Goal: Task Accomplishment & Management: Use online tool/utility

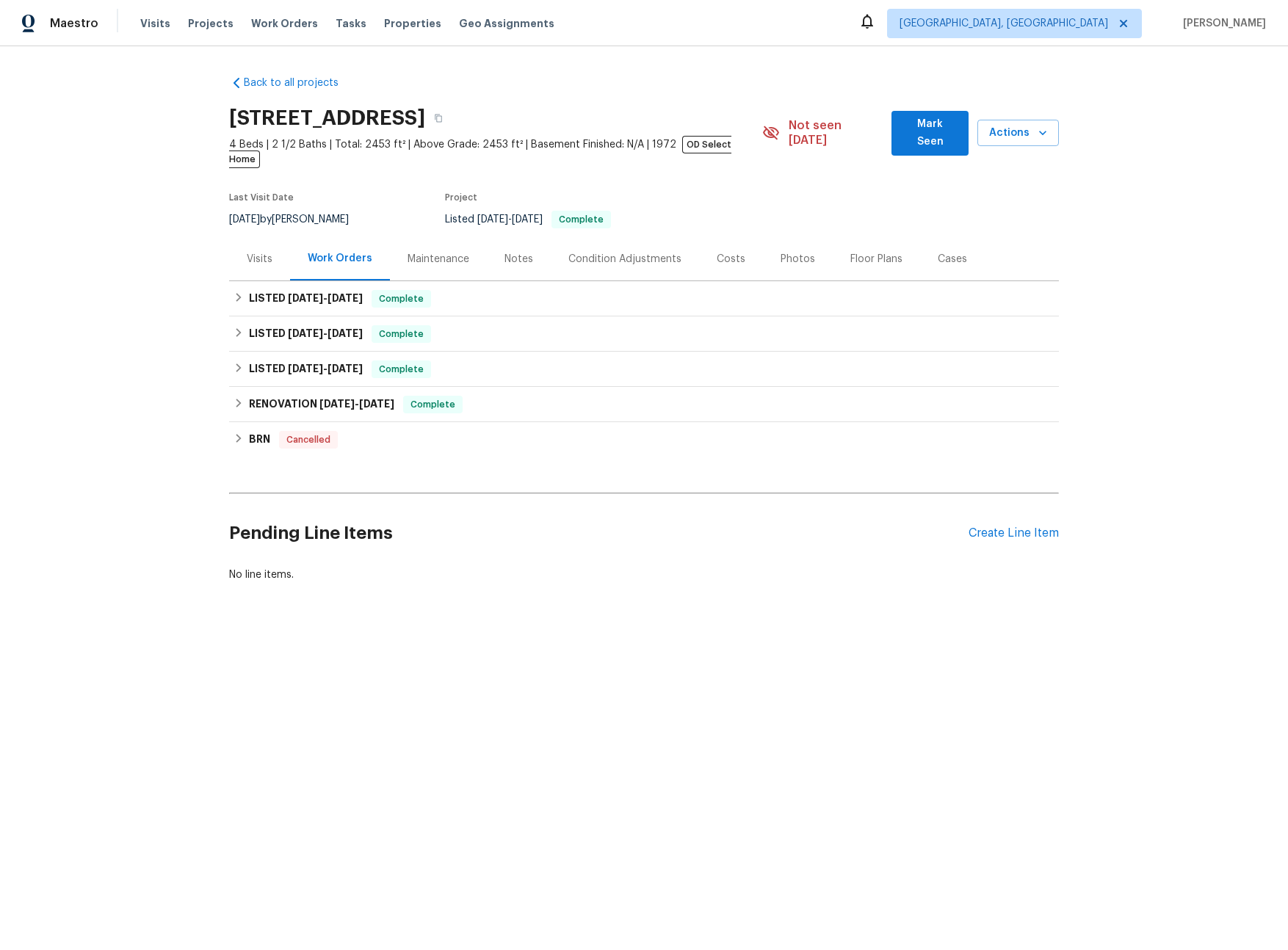
click at [250, 252] on div "Visits" at bounding box center [259, 259] width 26 height 15
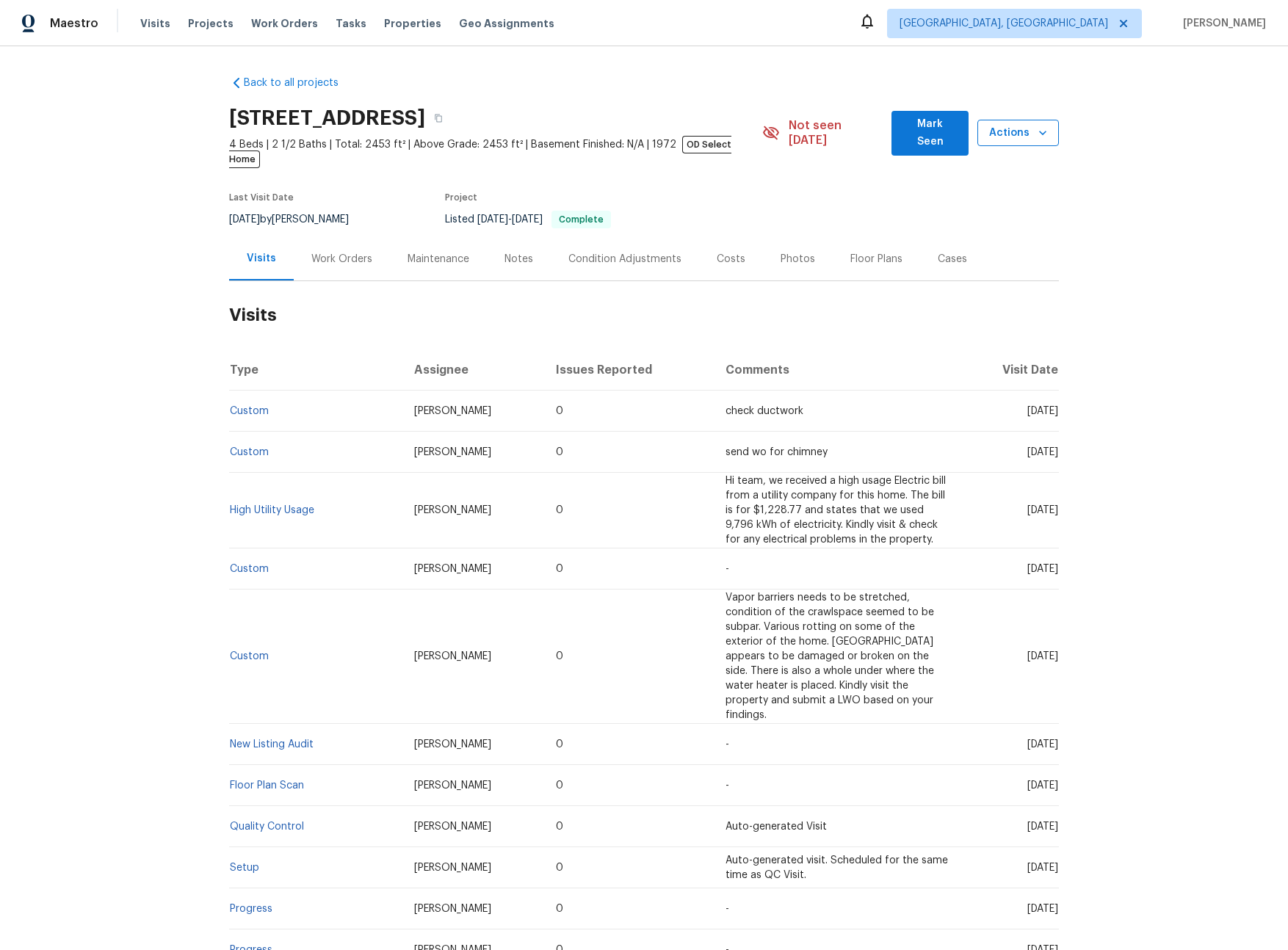
click at [1035, 132] on icon "button" at bounding box center [1043, 133] width 15 height 15
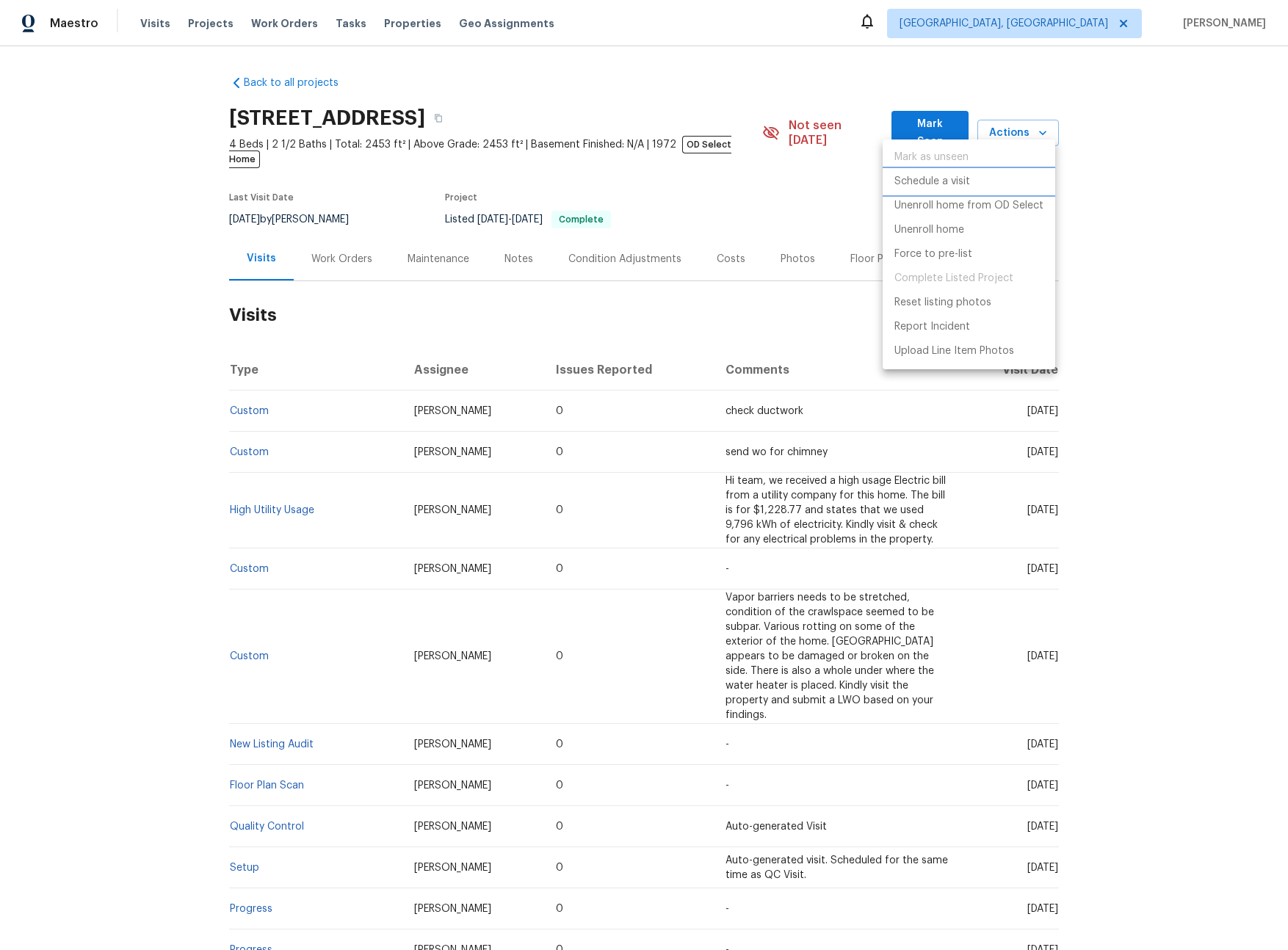
click at [944, 183] on p "Schedule a visit" at bounding box center [932, 181] width 76 height 16
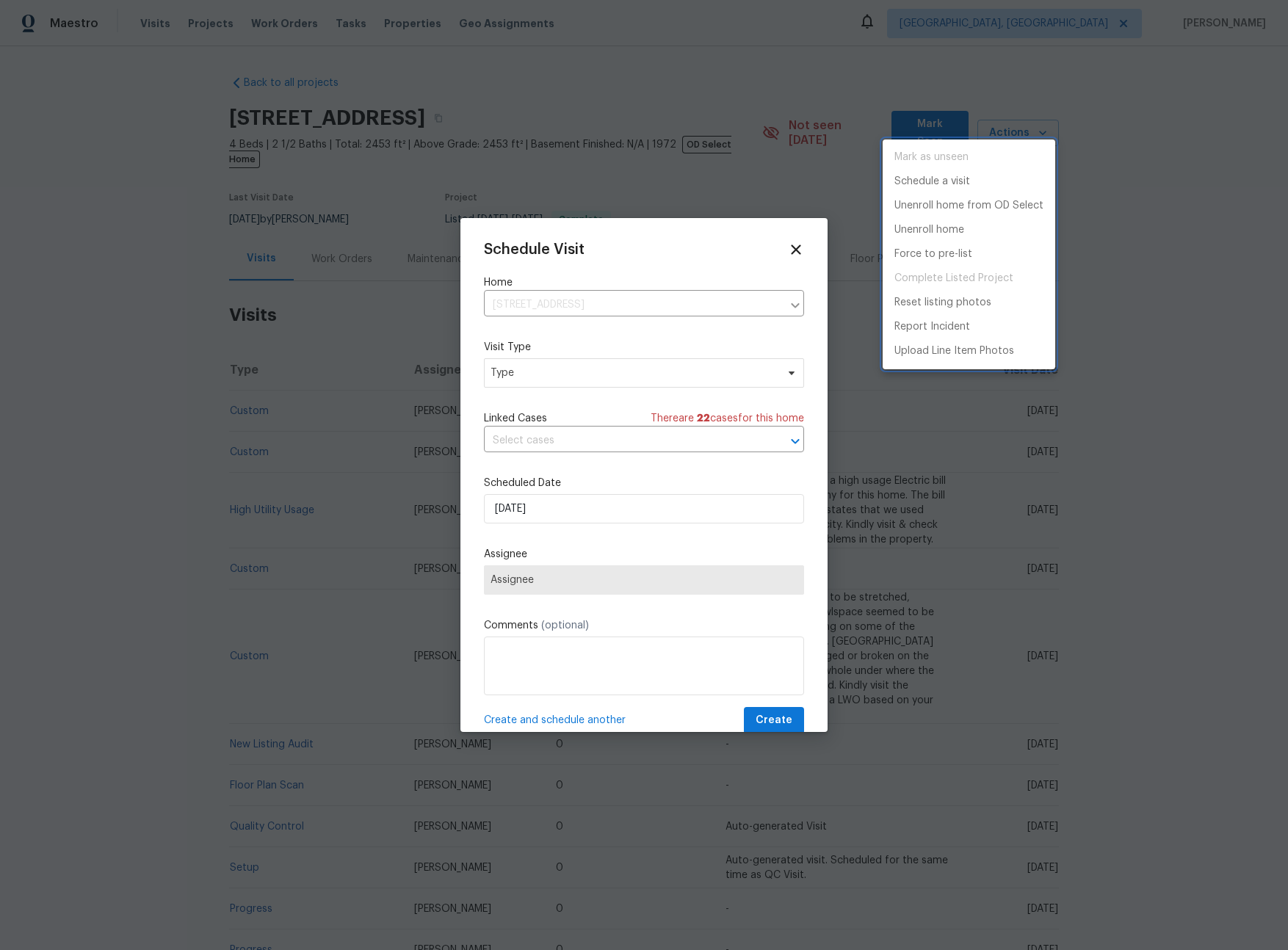
click at [623, 376] on div at bounding box center [644, 475] width 1288 height 950
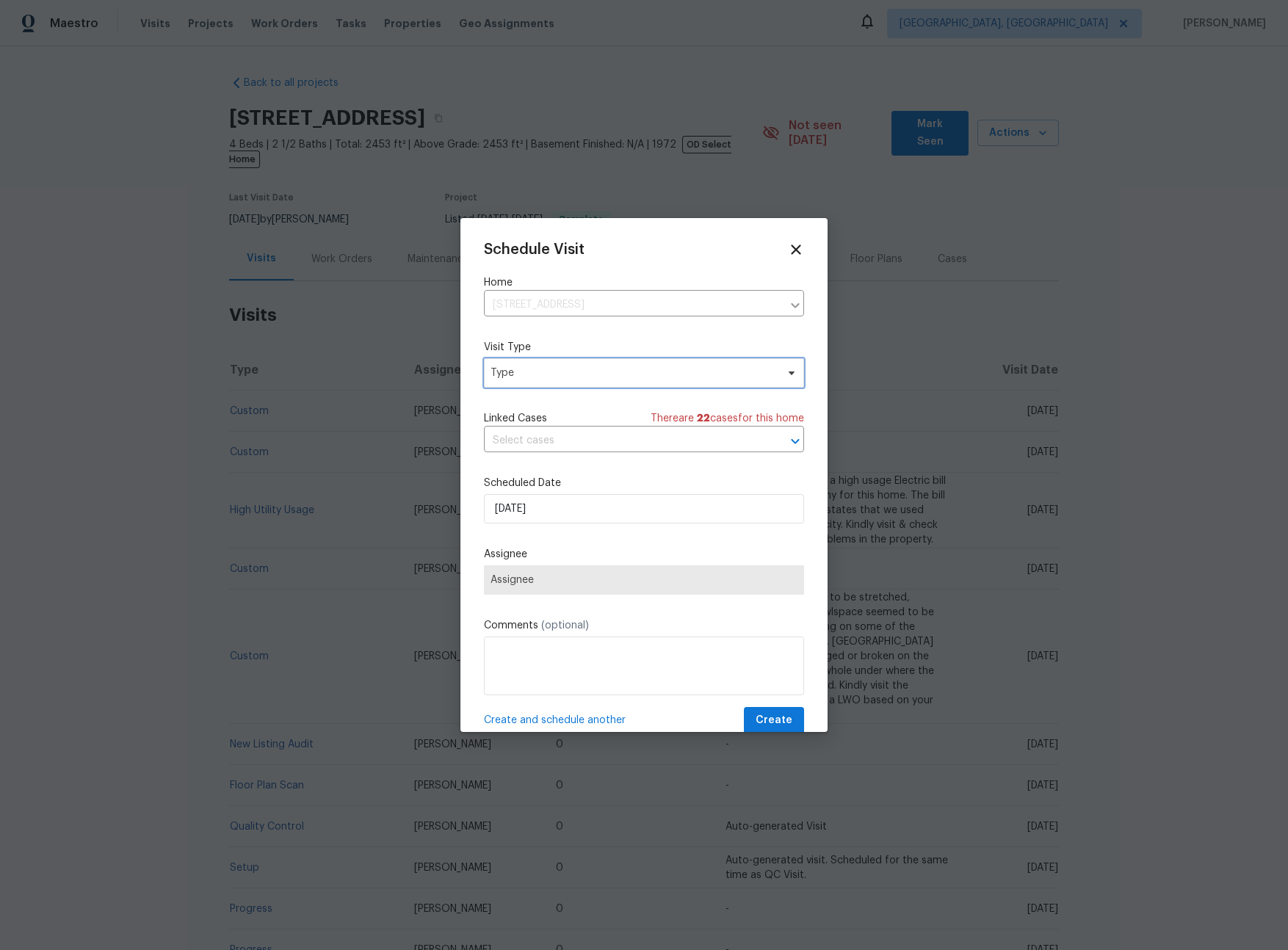
click at [616, 372] on span "Type" at bounding box center [633, 373] width 286 height 15
type input "sec"
click at [522, 443] on div "Security" at bounding box center [512, 443] width 40 height 15
click at [578, 584] on span "Assignee" at bounding box center [635, 580] width 288 height 12
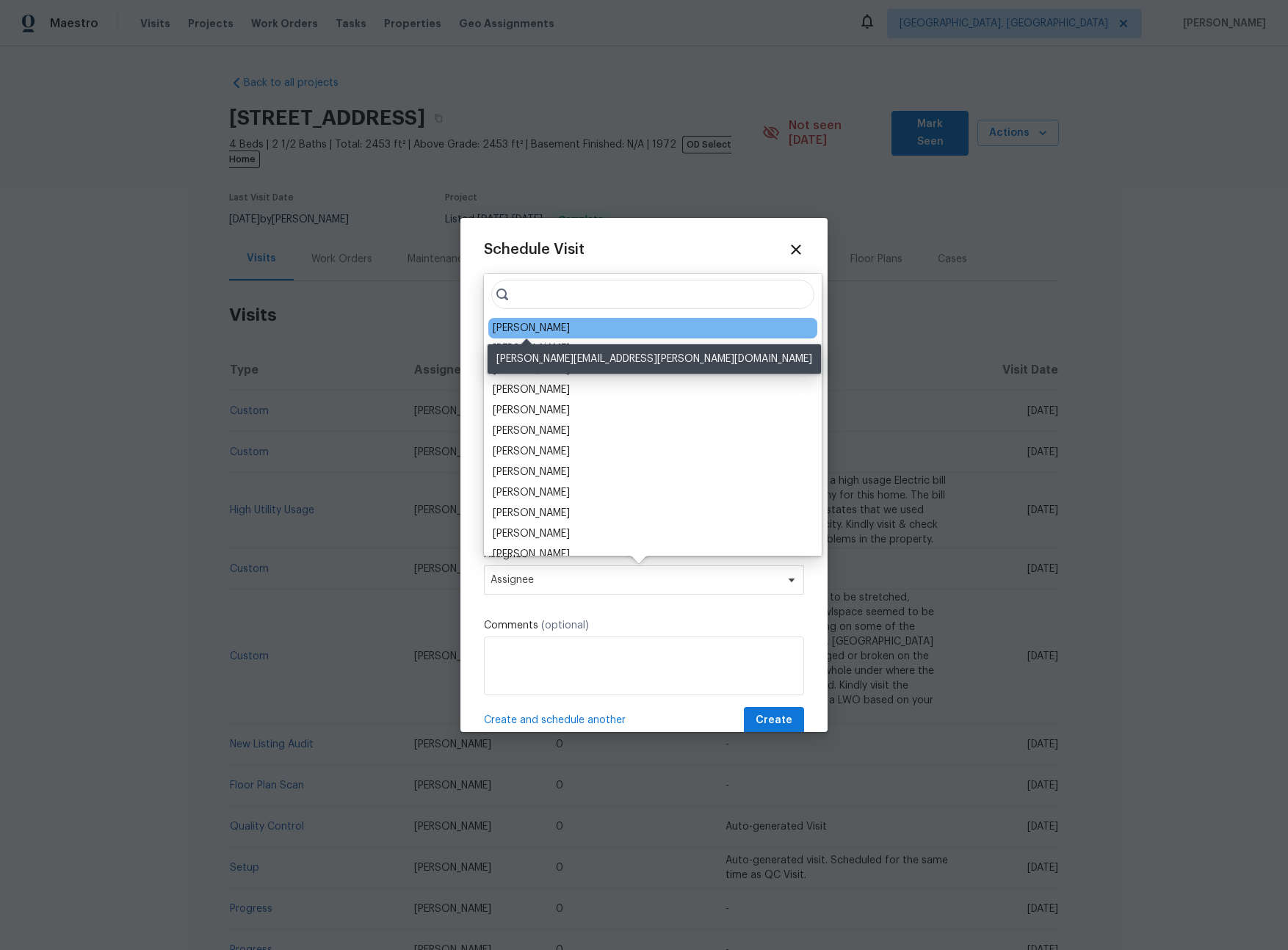
click at [539, 324] on div "[PERSON_NAME]" at bounding box center [531, 328] width 77 height 15
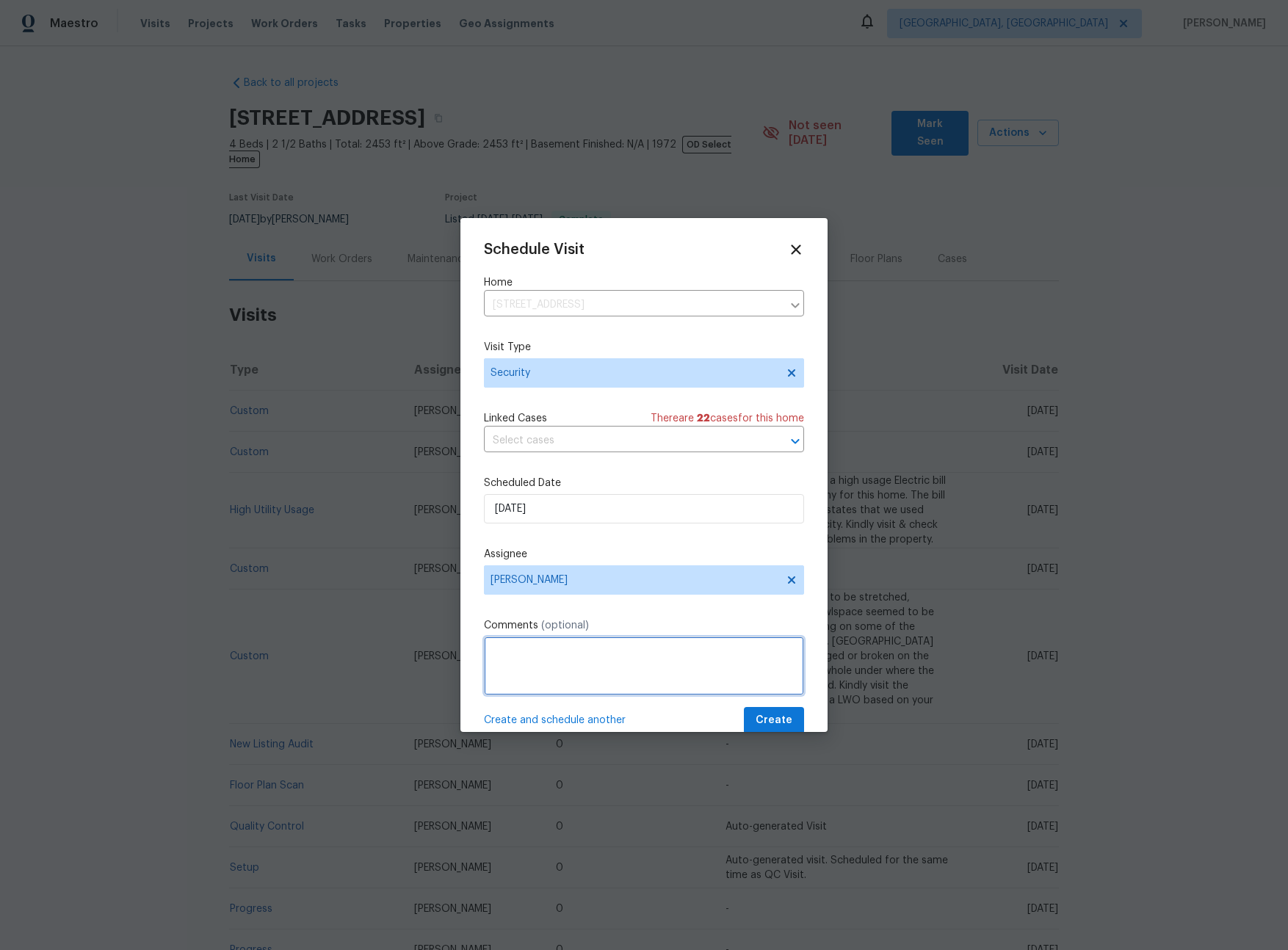
click at [588, 683] on textarea at bounding box center [644, 665] width 320 height 58
type textarea "-"
paste textarea "Rental Scammer has obtained the LB code. Please visit and change the code asap.…"
type textarea "Rental Scammer has obtained the LB code. Please visit and change the code asap.…"
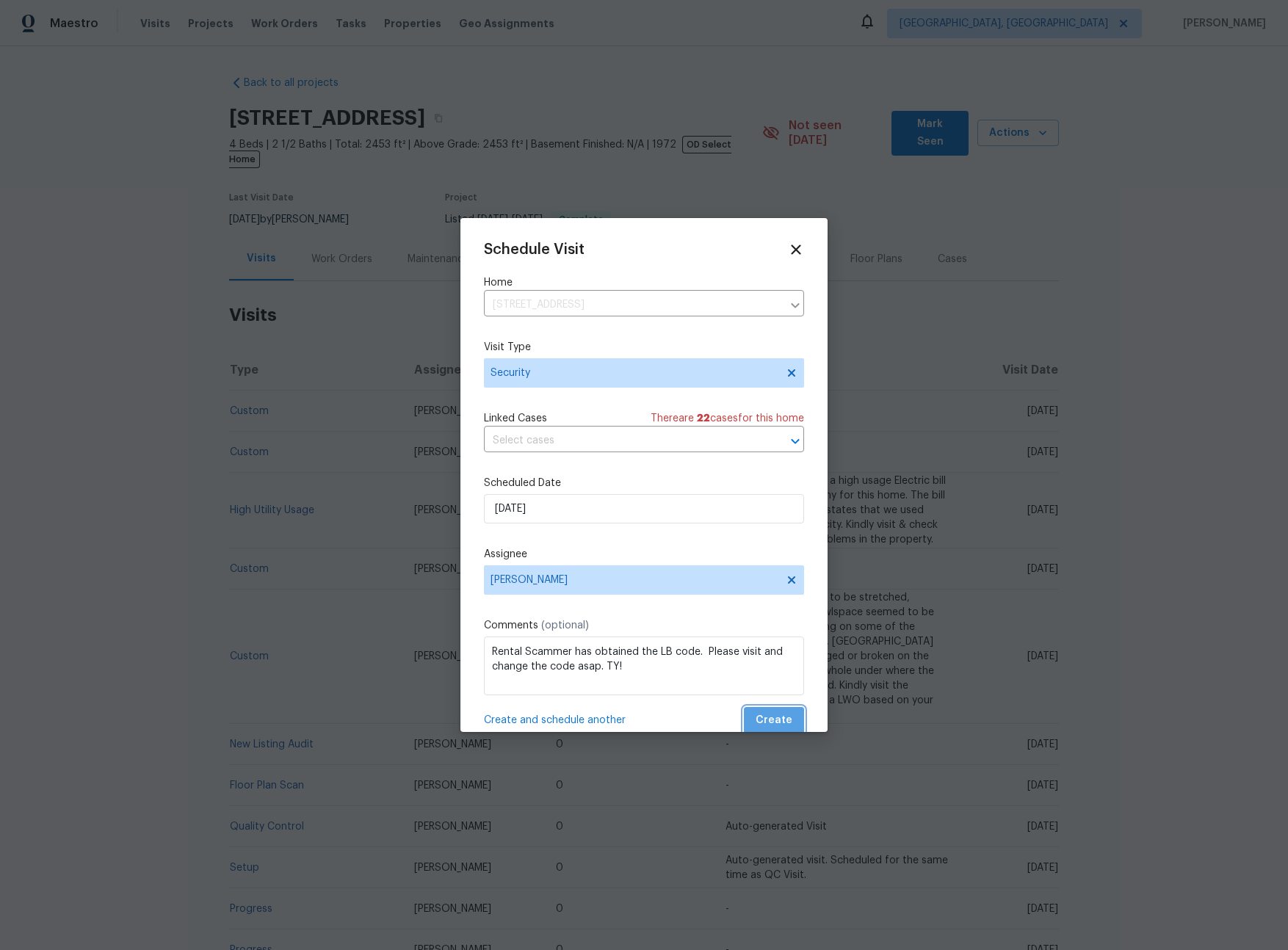
click at [768, 721] on span "Create" at bounding box center [774, 720] width 37 height 18
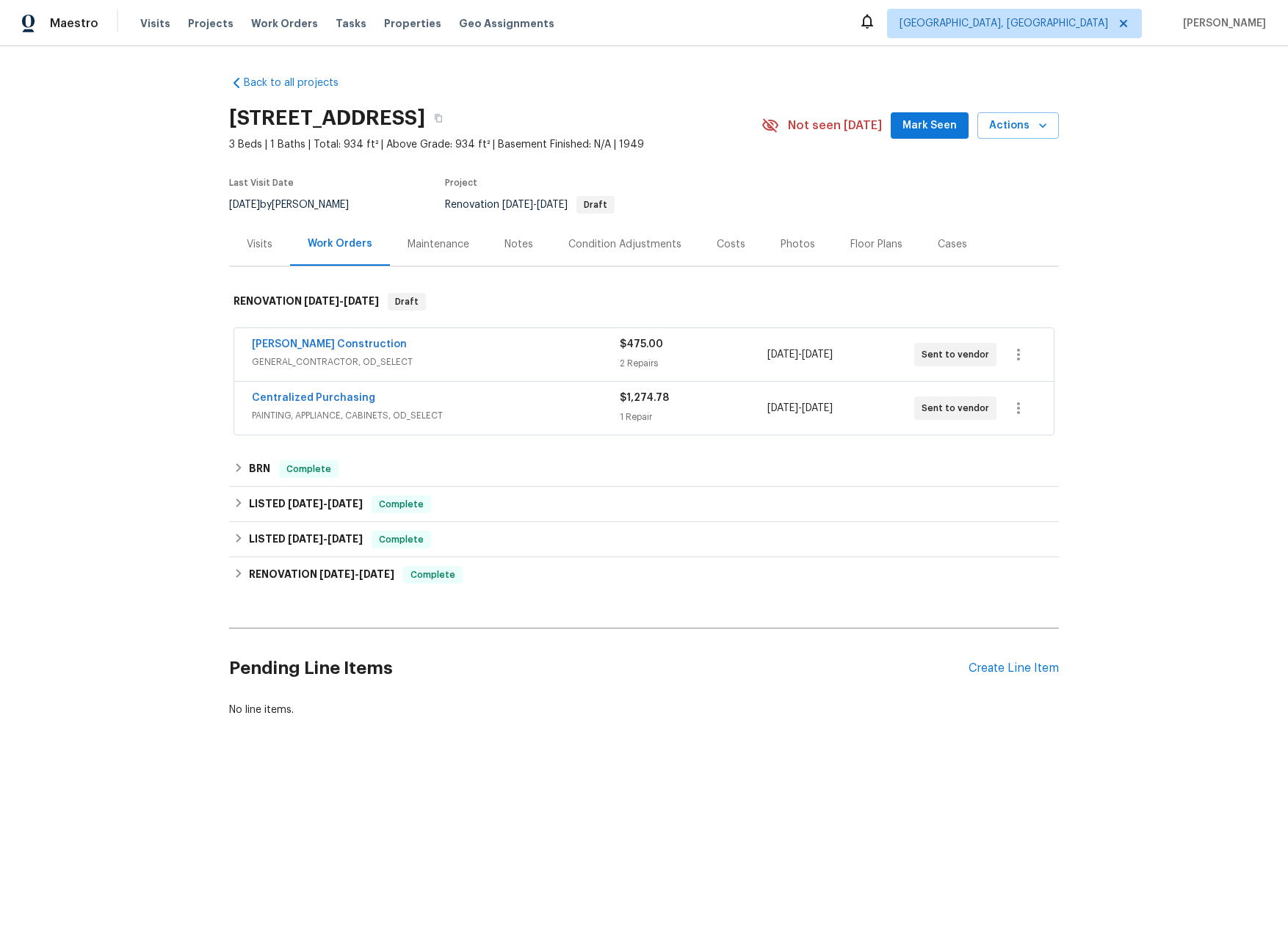
click at [247, 243] on div "Visits" at bounding box center [259, 244] width 26 height 15
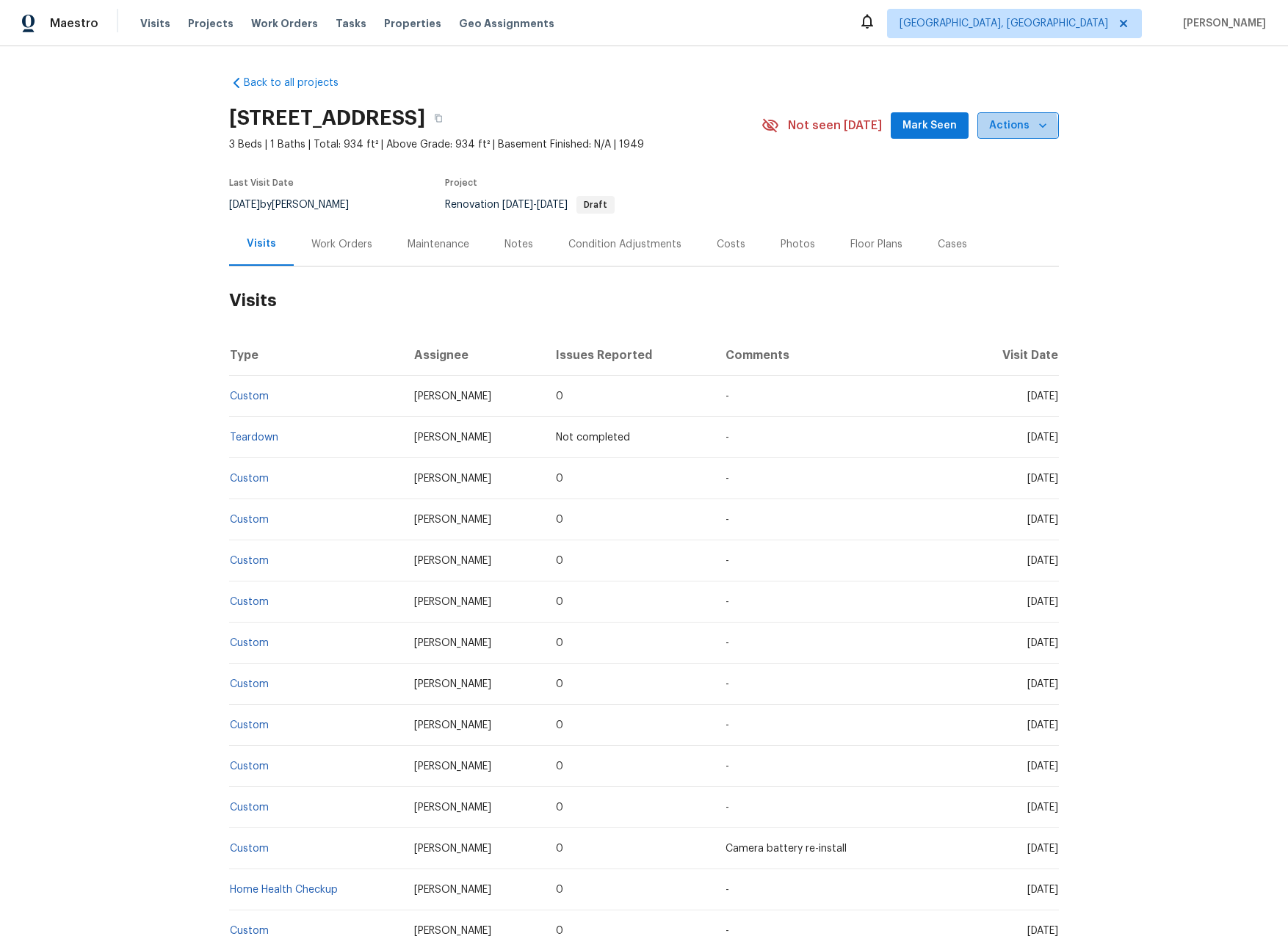
click at [1001, 128] on span "Actions" at bounding box center [1018, 126] width 58 height 18
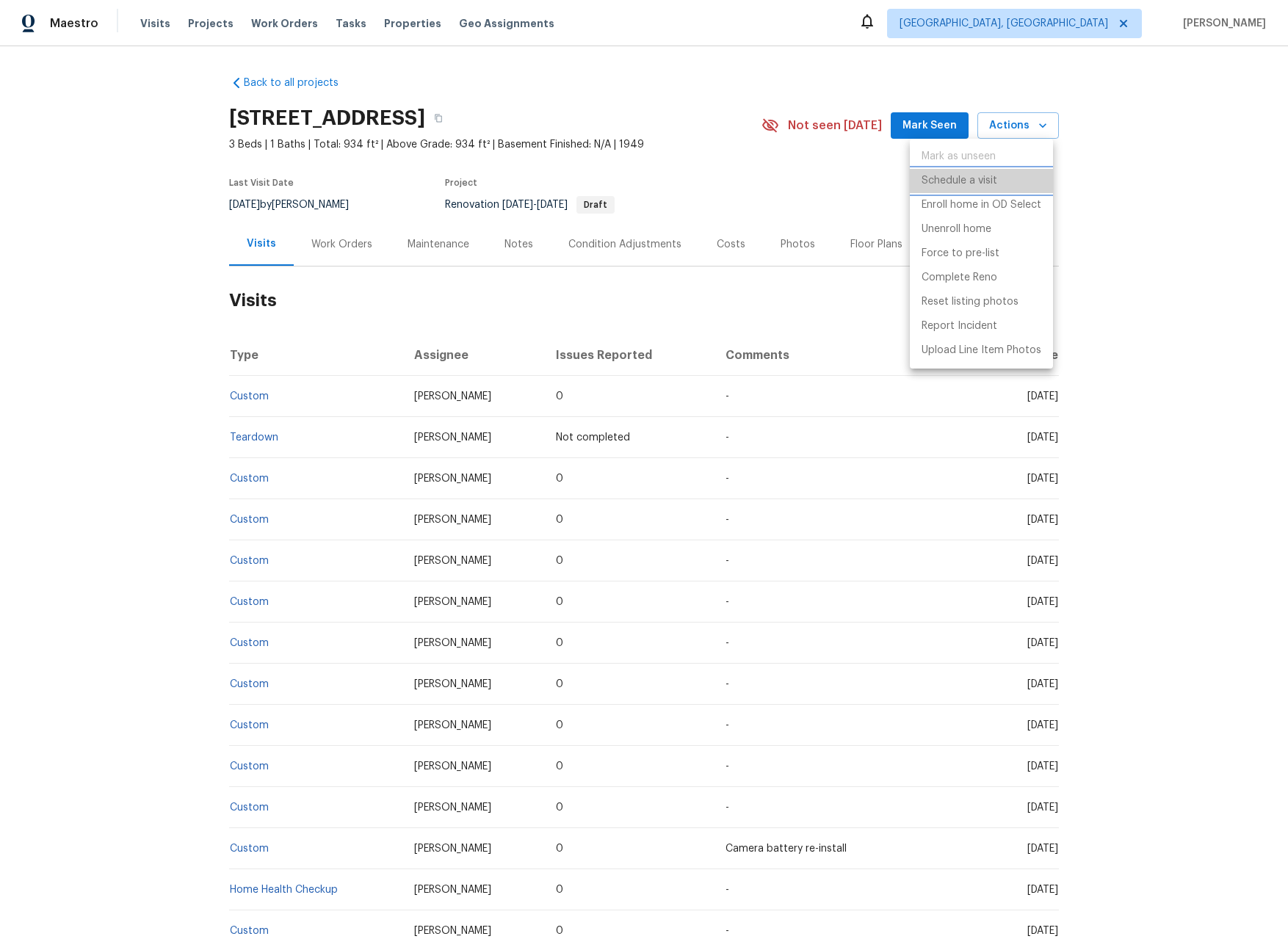
click at [935, 181] on p "Schedule a visit" at bounding box center [959, 180] width 76 height 16
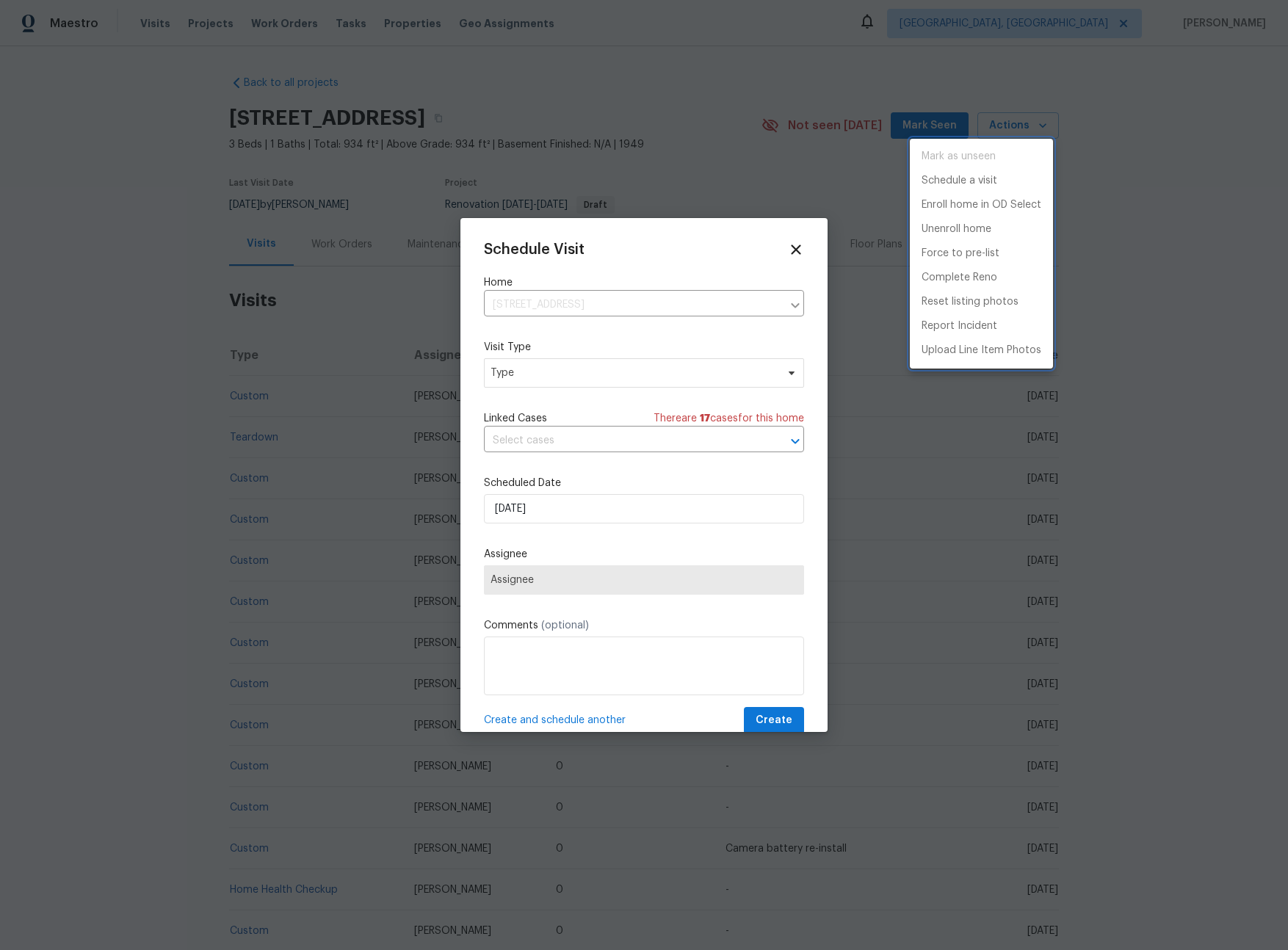
click at [576, 382] on div at bounding box center [644, 475] width 1288 height 950
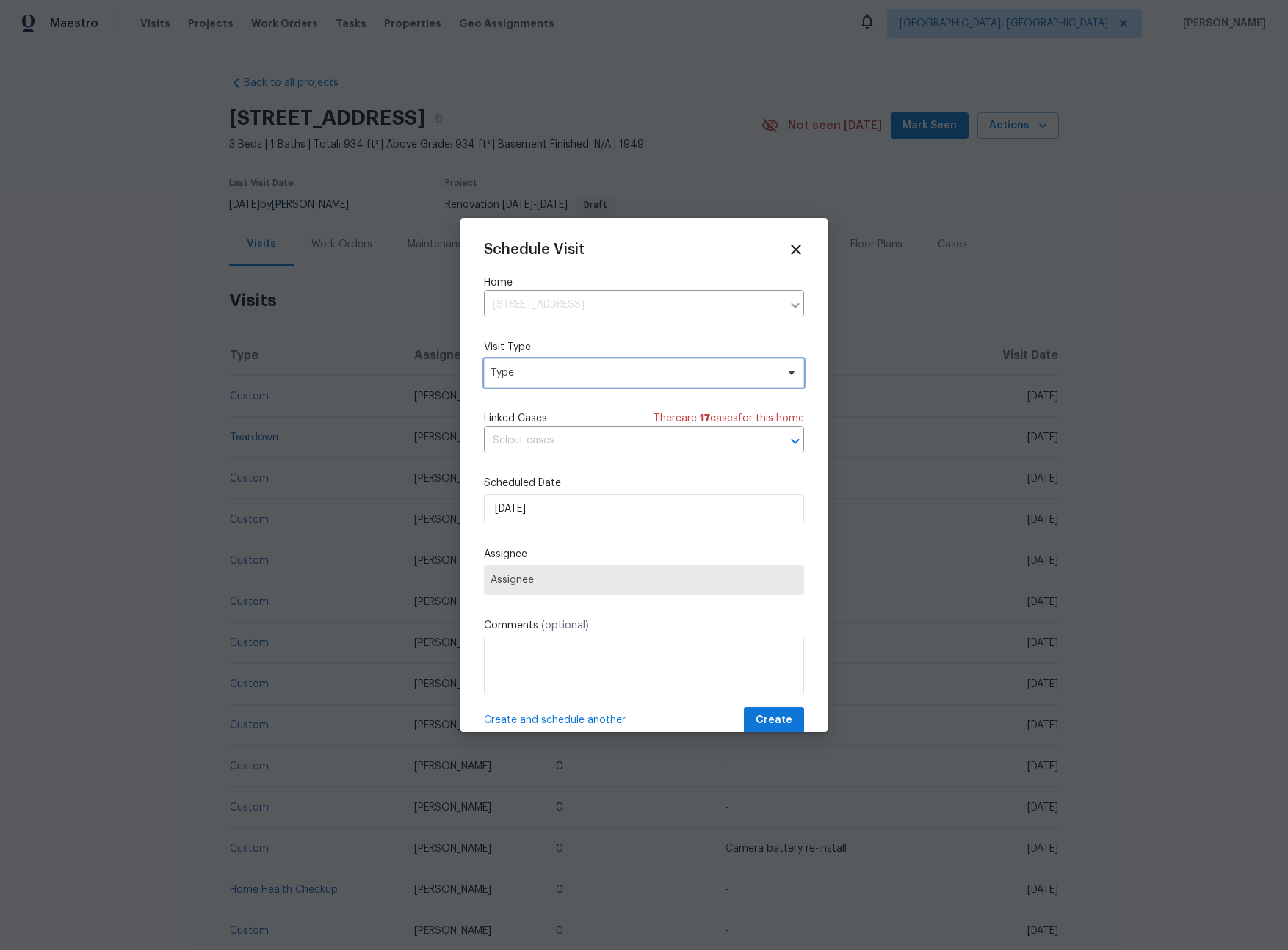
click at [576, 377] on span "Type" at bounding box center [633, 373] width 286 height 15
type input "sec"
click at [555, 440] on div "Security" at bounding box center [569, 442] width 162 height 21
click at [525, 445] on div "Security" at bounding box center [512, 443] width 40 height 15
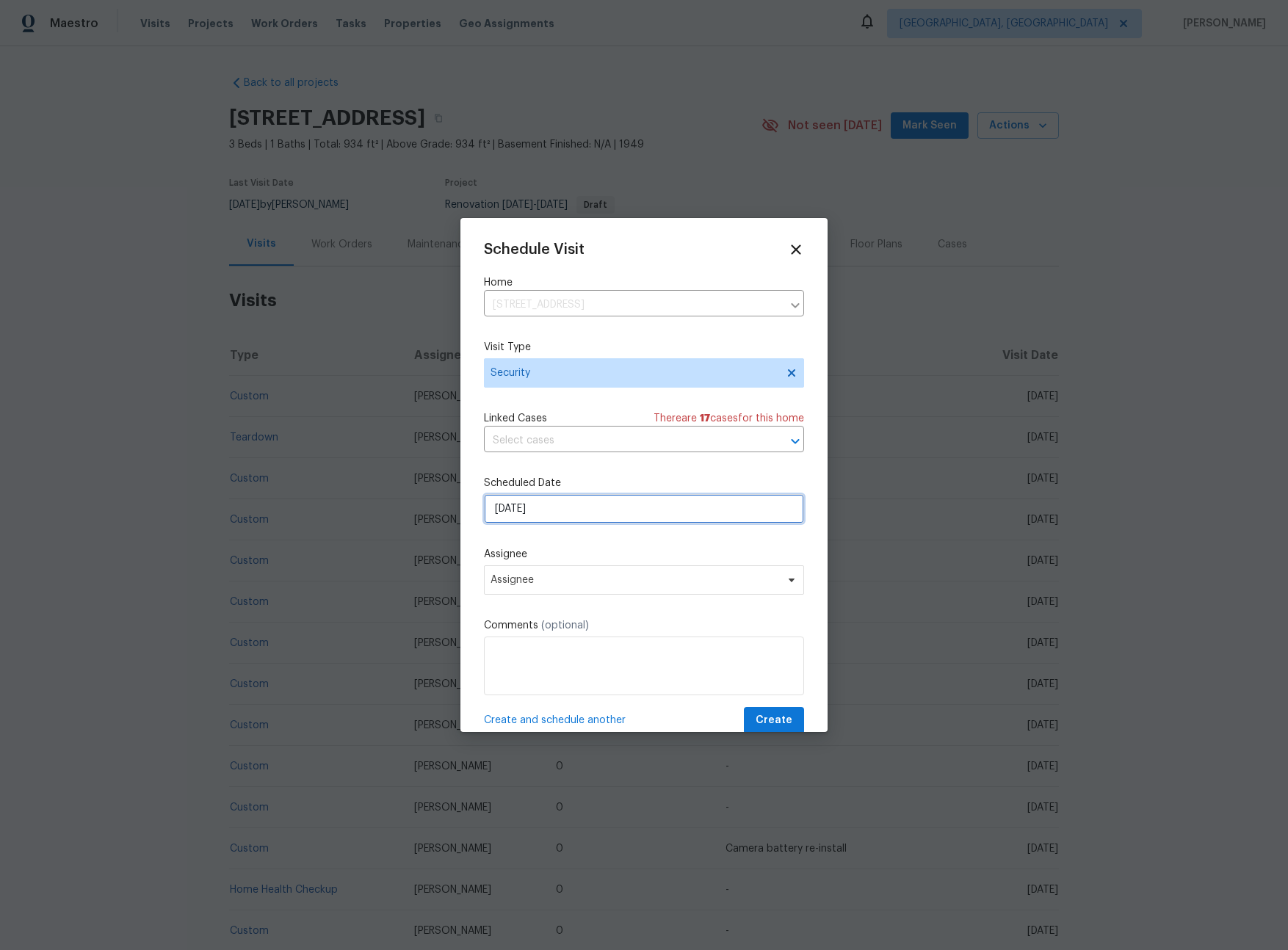
click at [565, 514] on input "[DATE]" at bounding box center [644, 509] width 320 height 30
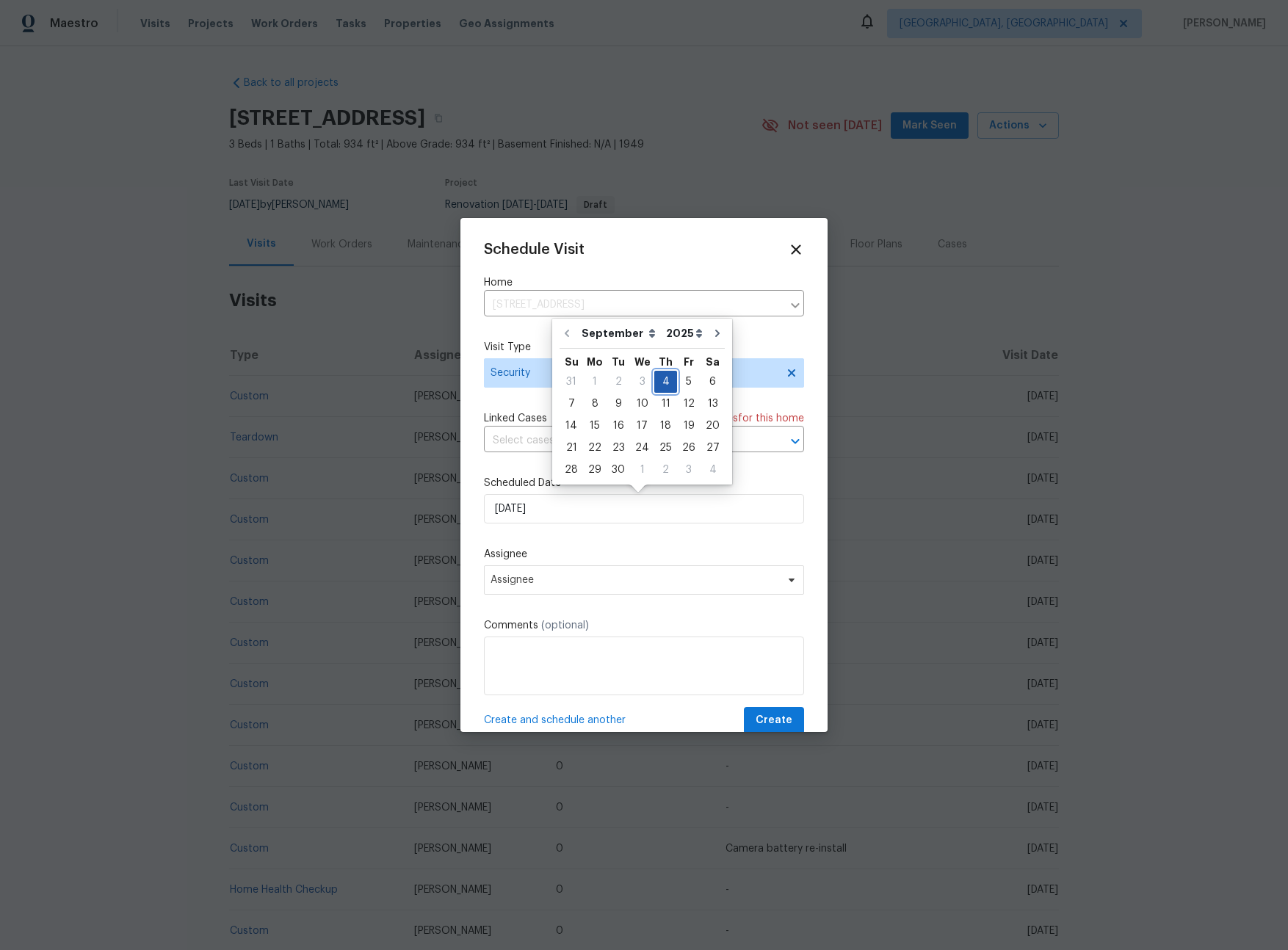
click at [662, 380] on div "4" at bounding box center [666, 381] width 23 height 21
click at [582, 584] on span "Assignee" at bounding box center [635, 580] width 288 height 12
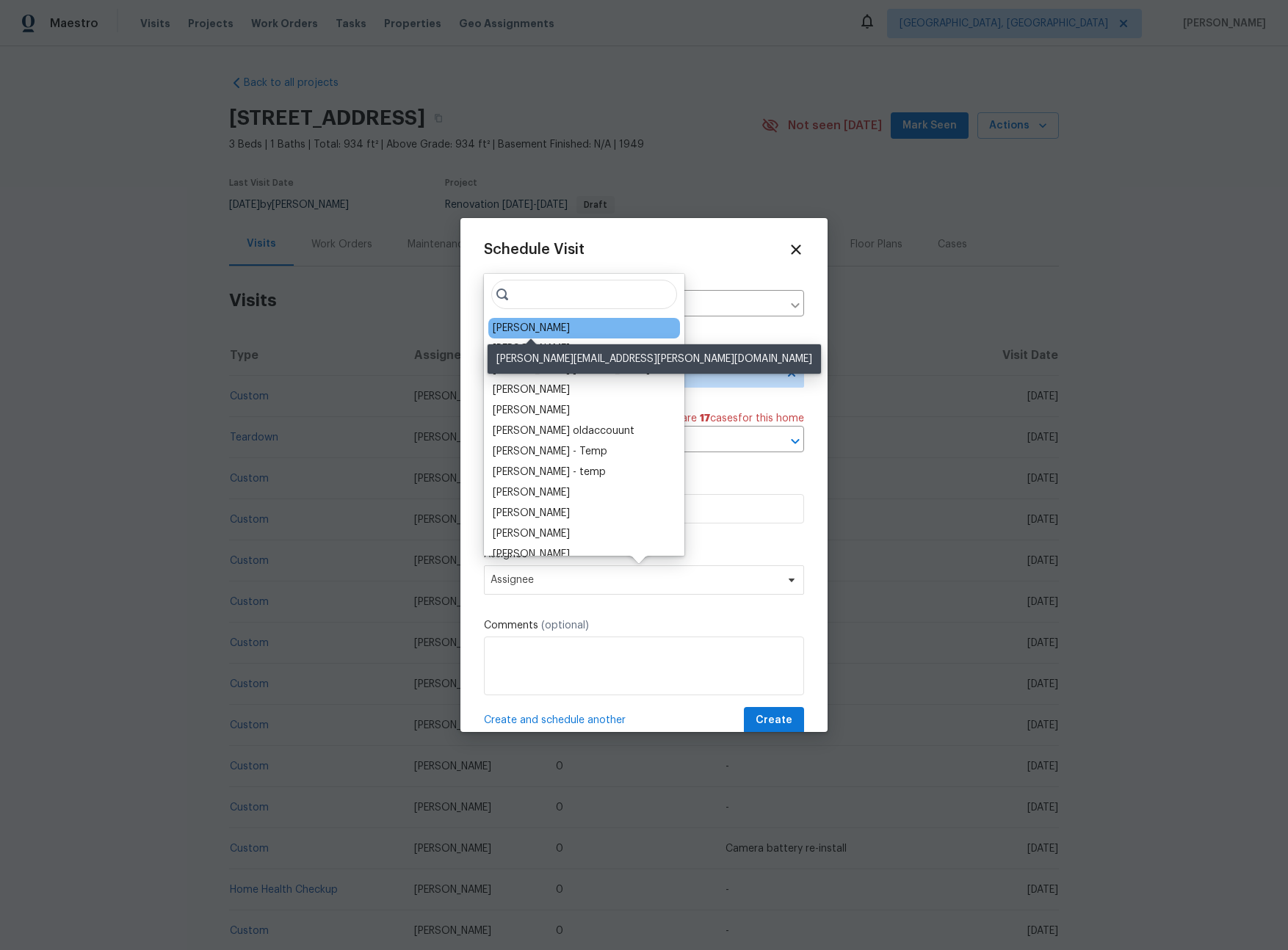
click at [544, 325] on div "[PERSON_NAME]" at bounding box center [531, 328] width 77 height 15
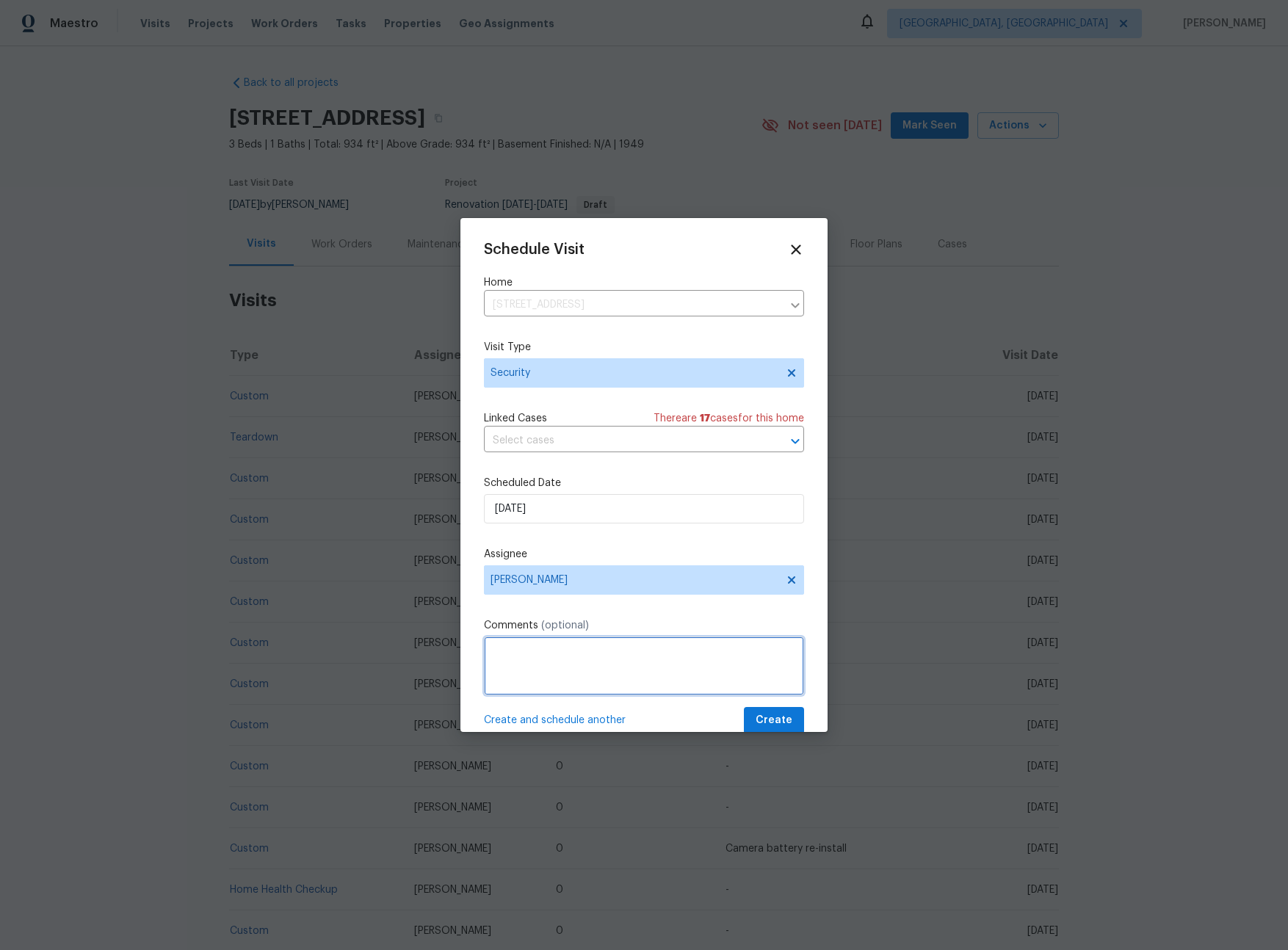
click at [571, 671] on textarea at bounding box center [644, 665] width 320 height 58
type textarea "-"
paste textarea "Rental Scammer has obtained the LB code. Please visit and change the code asap.…"
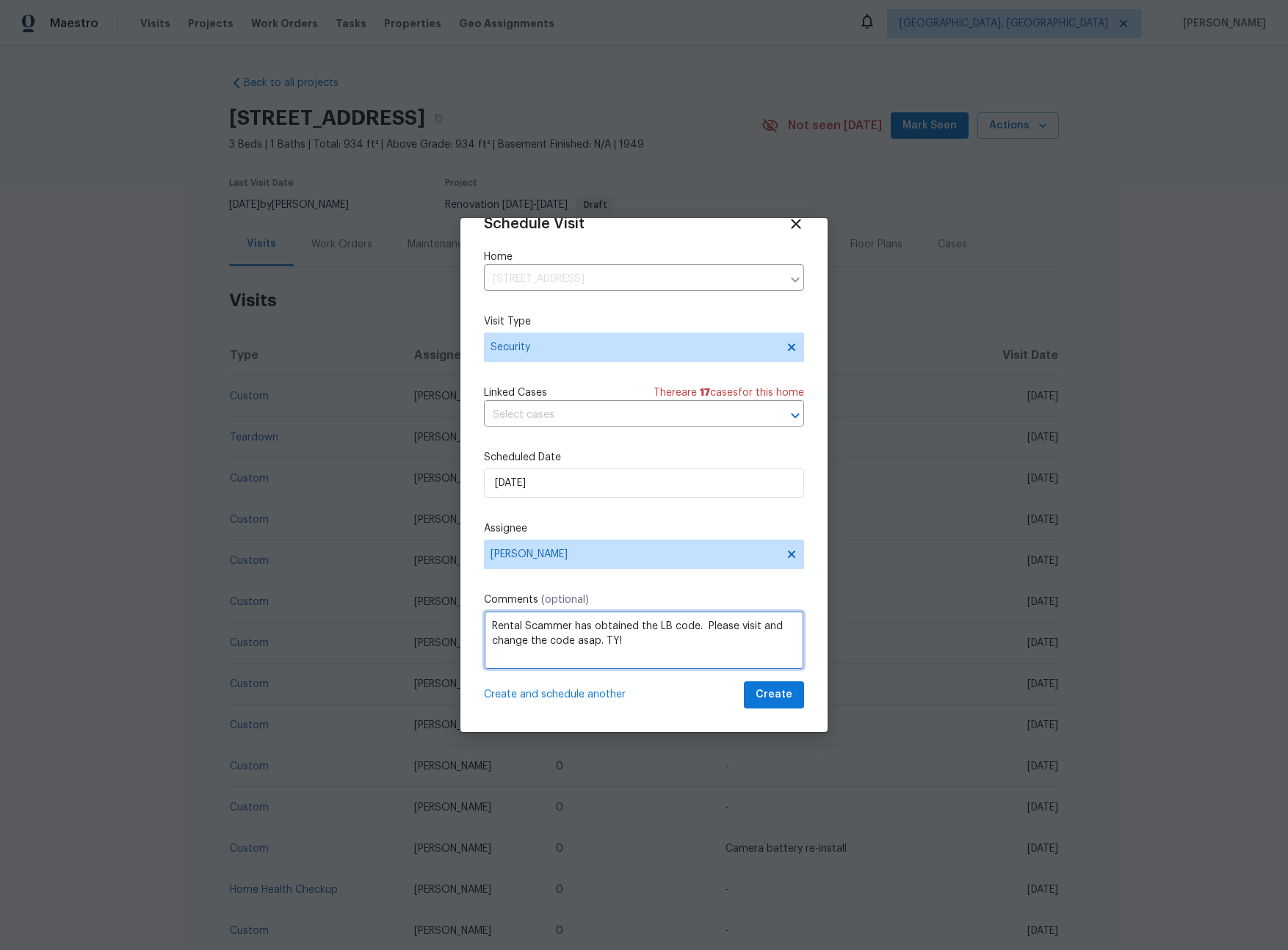
type textarea "Rental Scammer has obtained the LB code. Please visit and change the code asap.…"
drag, startPoint x: 772, startPoint y: 692, endPoint x: 773, endPoint y: 684, distance: 8.1
click at [772, 692] on span "Create" at bounding box center [774, 695] width 37 height 18
